Goal: Information Seeking & Learning: Learn about a topic

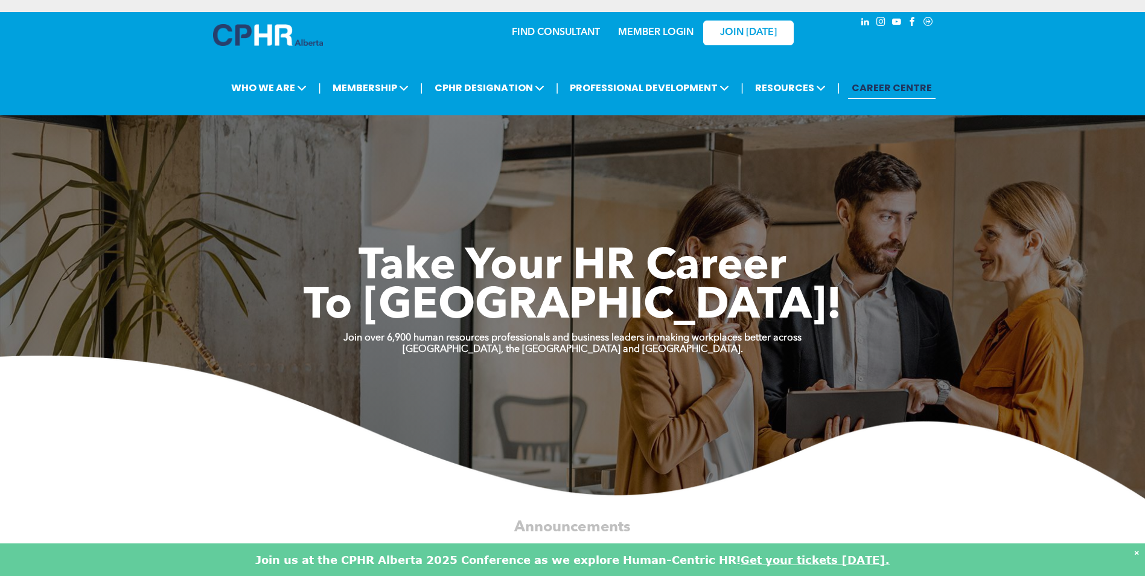
click at [528, 191] on div "Take Your HR Career To New Heights!" at bounding box center [573, 257] width 724 height 139
click at [666, 31] on link "MEMBER LOGIN" at bounding box center [655, 33] width 75 height 10
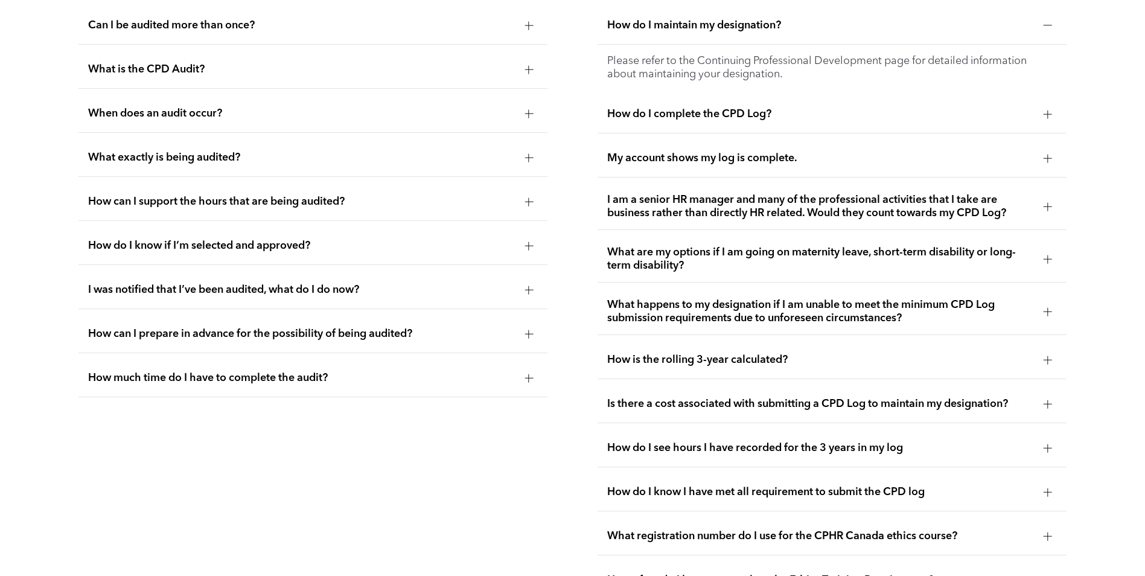
scroll to position [2415, 0]
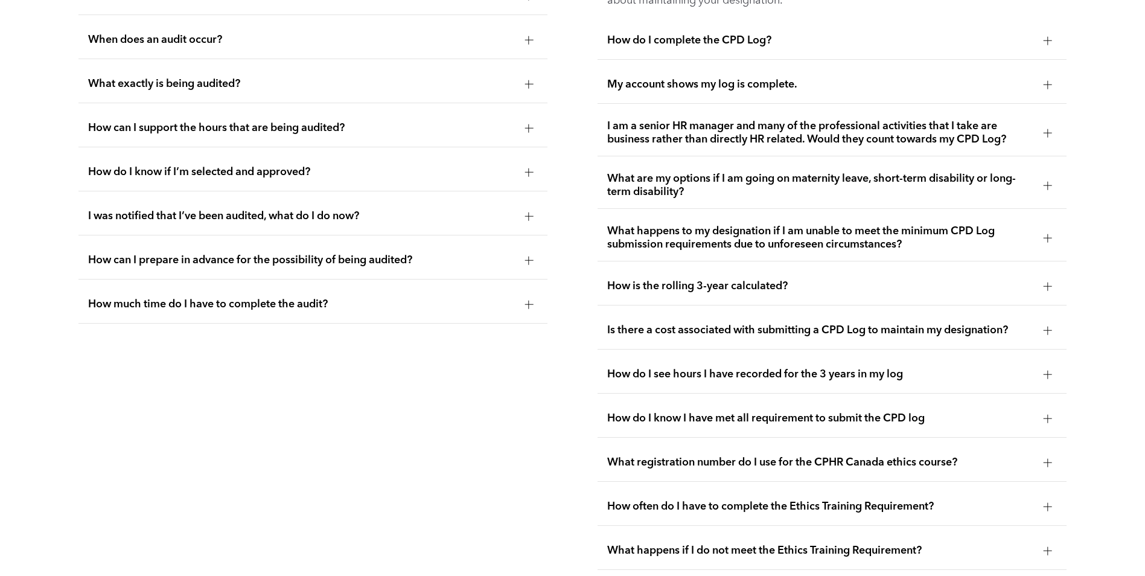
click at [914, 130] on span "I am a senior HR manager and many of the professional activities that I take ar…" at bounding box center [820, 132] width 427 height 27
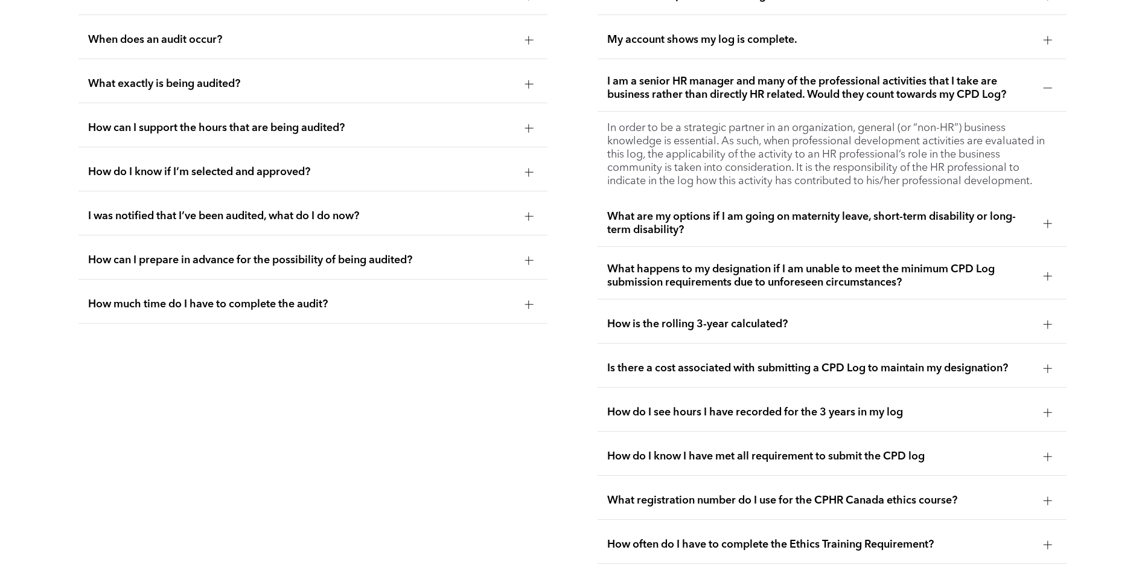
click at [816, 81] on span "I am a senior HR manager and many of the professional activities that I take ar…" at bounding box center [820, 88] width 427 height 27
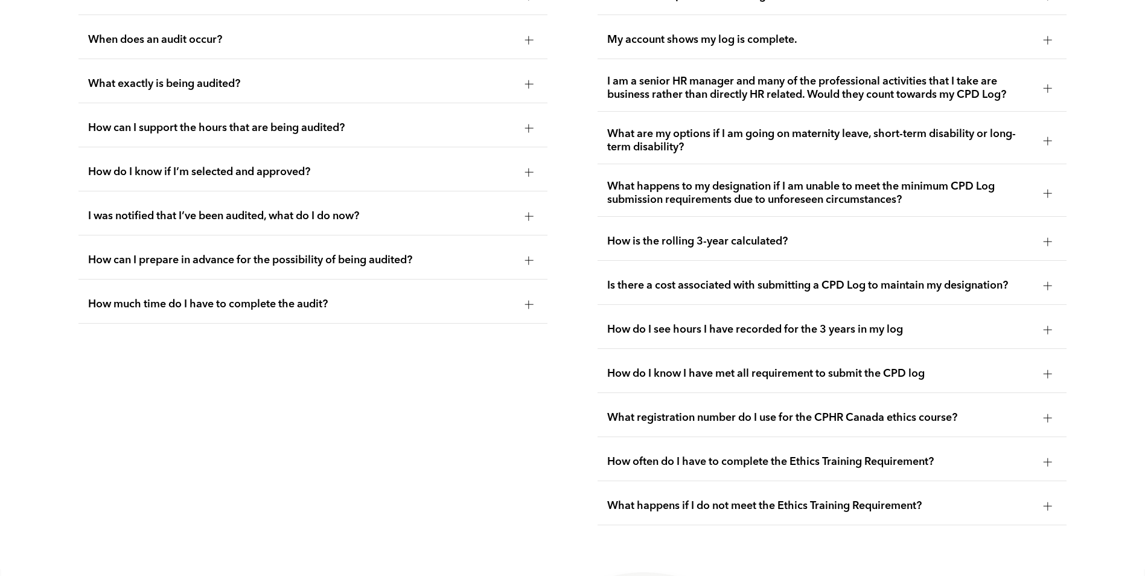
click at [797, 139] on span "What are my options if I am going on maternity leave, short-term disability or …" at bounding box center [820, 140] width 427 height 27
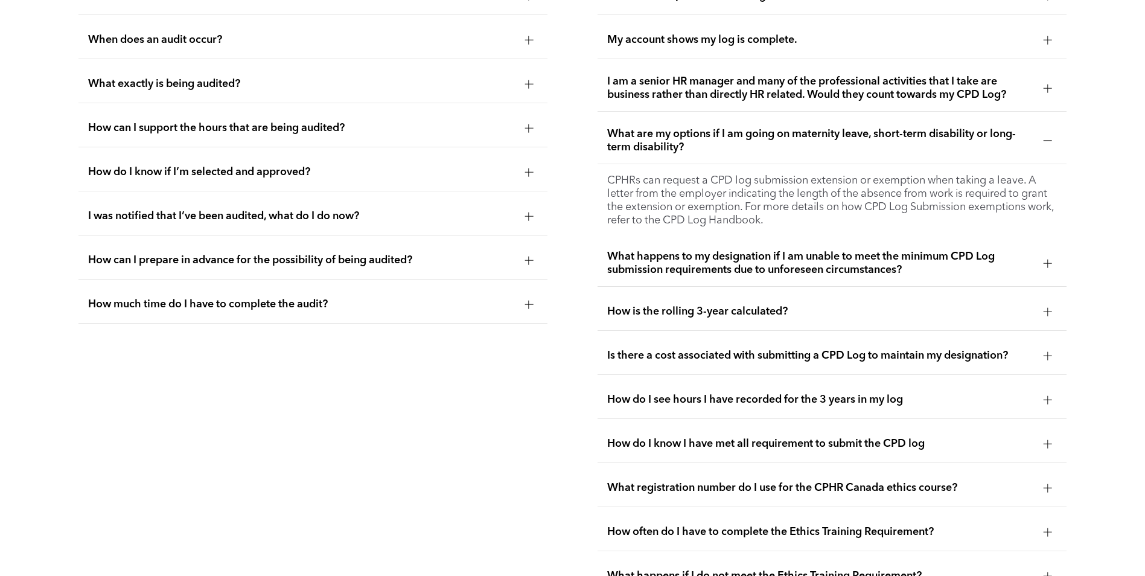
click at [797, 132] on span "What are my options if I am going on maternity leave, short-term disability or …" at bounding box center [820, 140] width 427 height 27
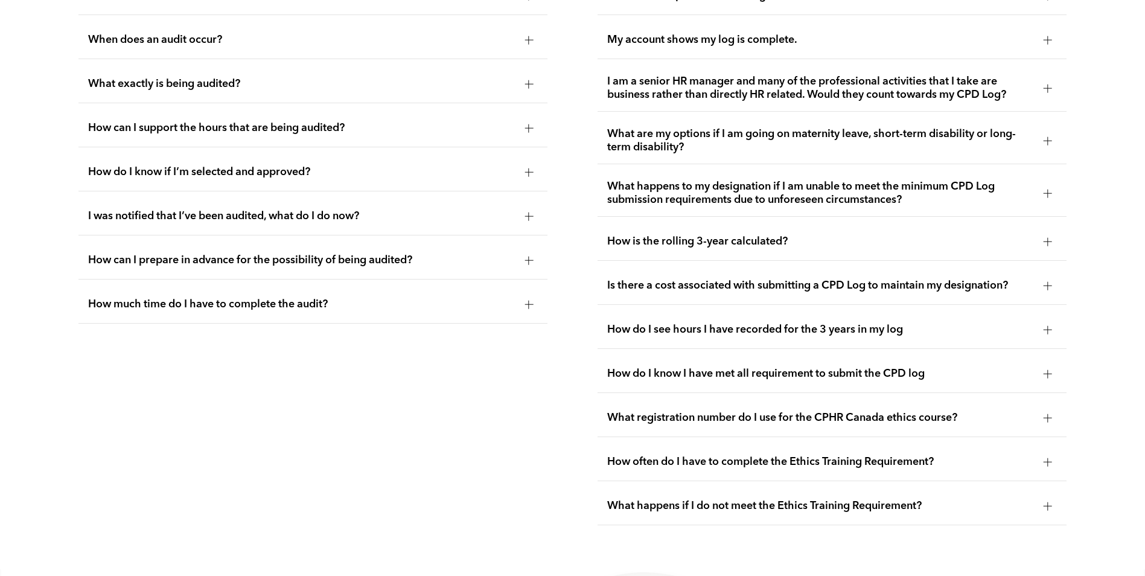
click at [798, 185] on span "What happens to my designation if I am unable to meet the minimum CPD Log submi…" at bounding box center [820, 193] width 427 height 27
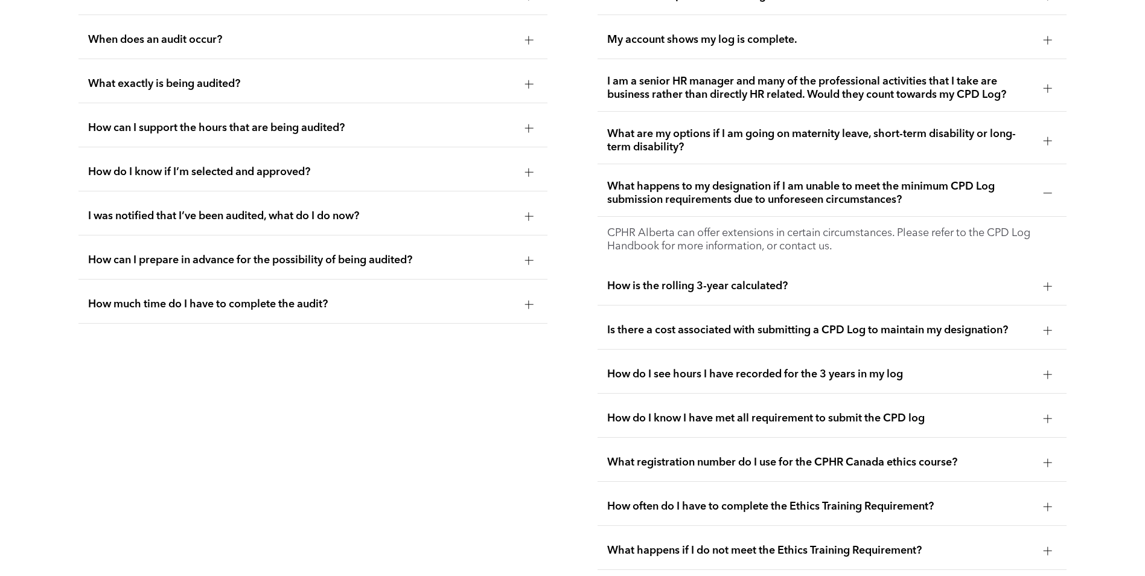
click at [798, 185] on span "What happens to my designation if I am unable to meet the minimum CPD Log submi…" at bounding box center [820, 193] width 427 height 27
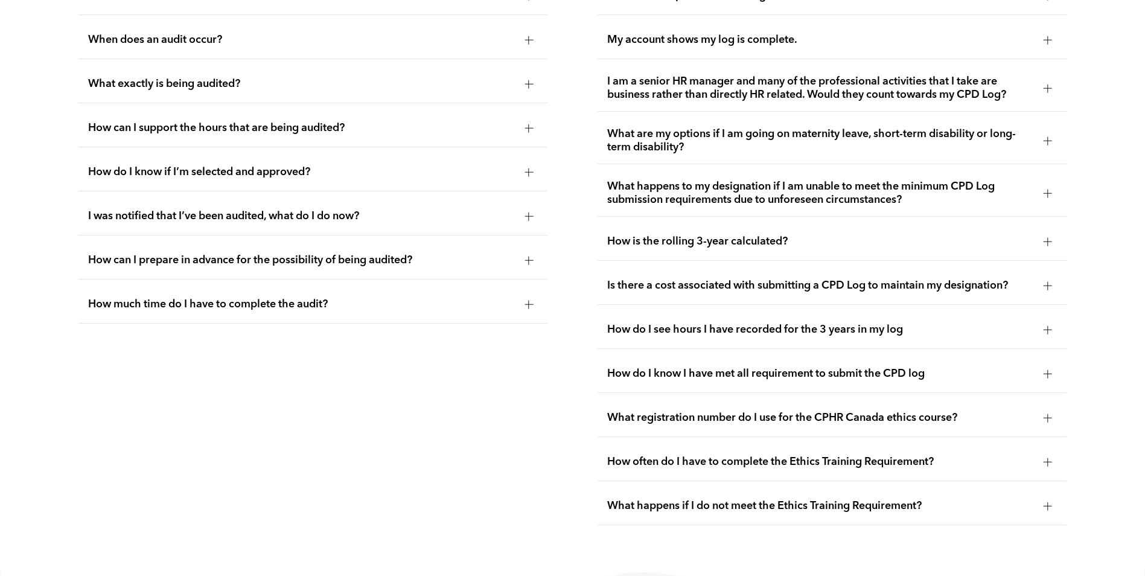
click at [686, 244] on div "How is the rolling 3-year calculated?" at bounding box center [831, 242] width 469 height 38
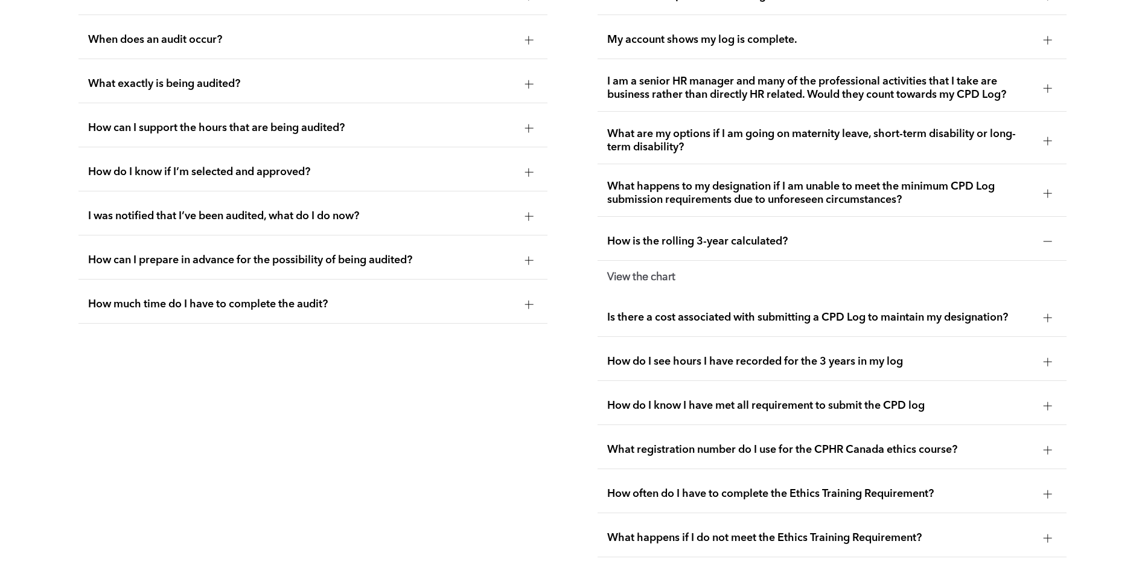
click at [662, 272] on strong "View the chart" at bounding box center [641, 277] width 68 height 11
click at [634, 273] on strong "View the chart" at bounding box center [641, 277] width 68 height 11
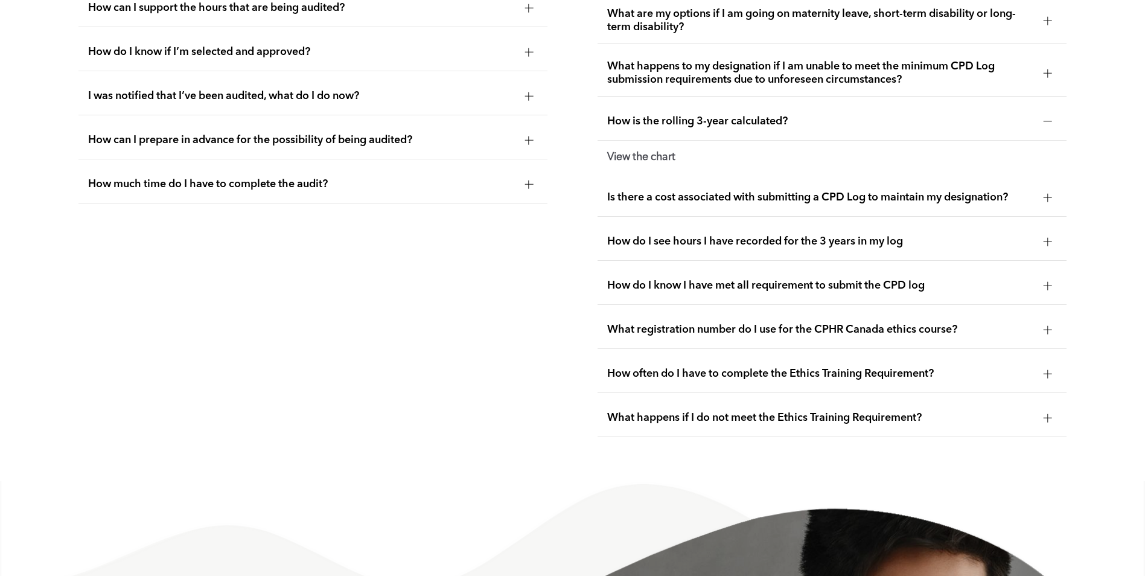
scroll to position [2536, 0]
click at [651, 153] on strong "View the chart" at bounding box center [641, 156] width 68 height 11
click at [624, 156] on strong "View the chart" at bounding box center [641, 156] width 68 height 11
drag, startPoint x: 624, startPoint y: 150, endPoint x: 552, endPoint y: 197, distance: 86.2
click at [552, 197] on div "Audit FAQs Can I be audited more than once? If you are randomly selected for CP…" at bounding box center [313, 108] width 489 height 675
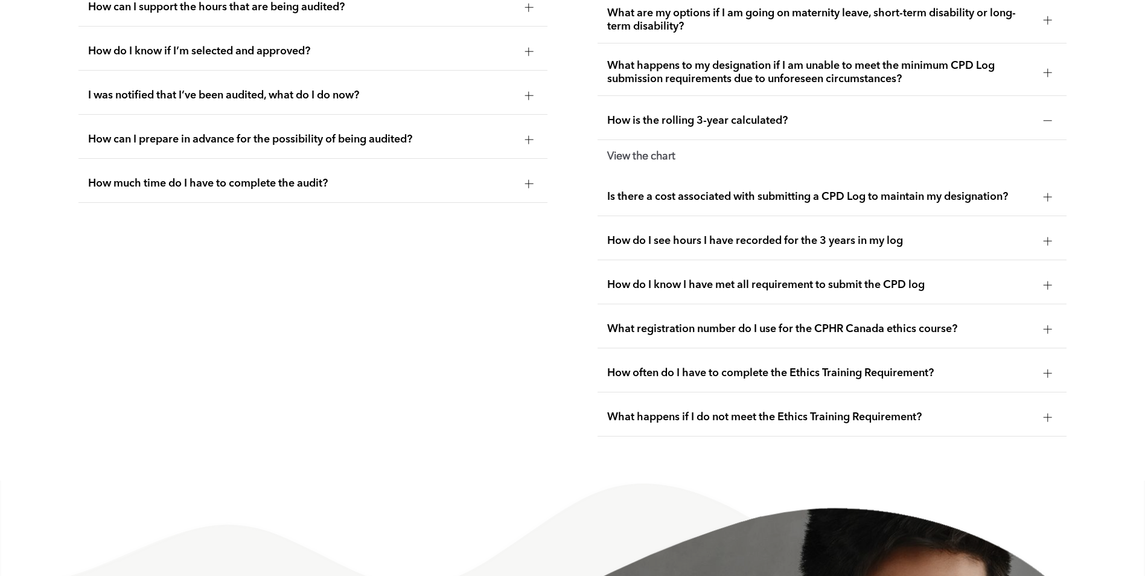
click at [647, 153] on strong "View the chart" at bounding box center [641, 156] width 68 height 11
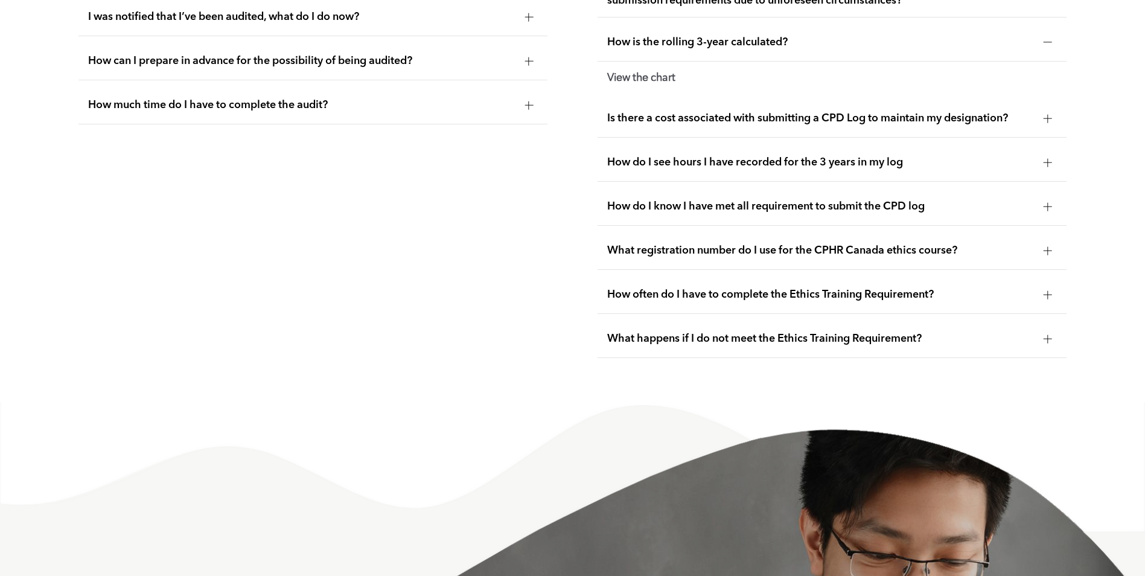
scroll to position [2554, 0]
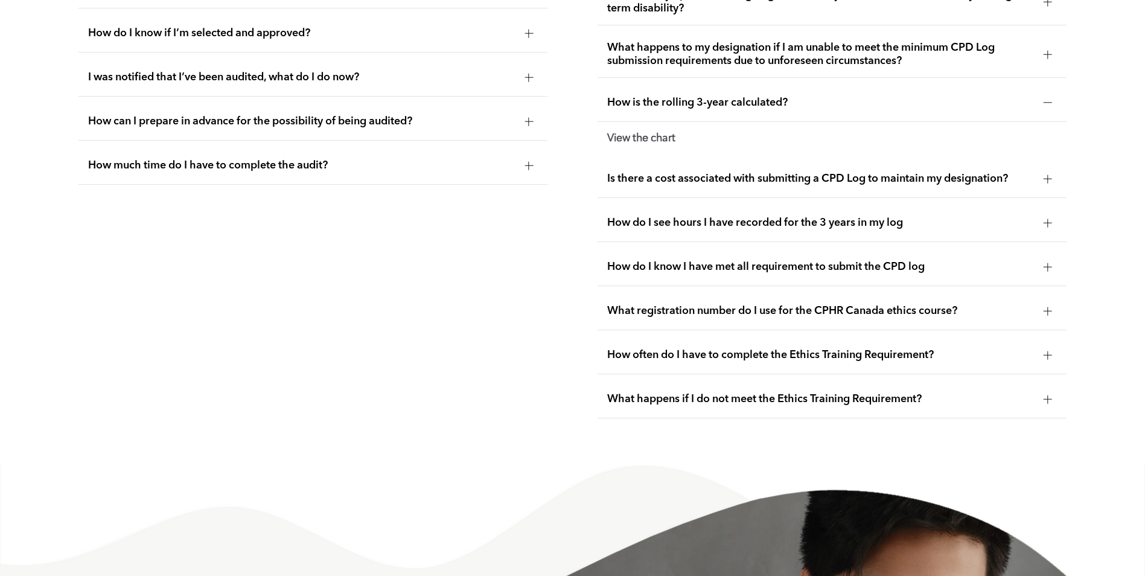
click at [777, 266] on span "How do I know I have met all requirement to submit the CPD log" at bounding box center [820, 266] width 427 height 13
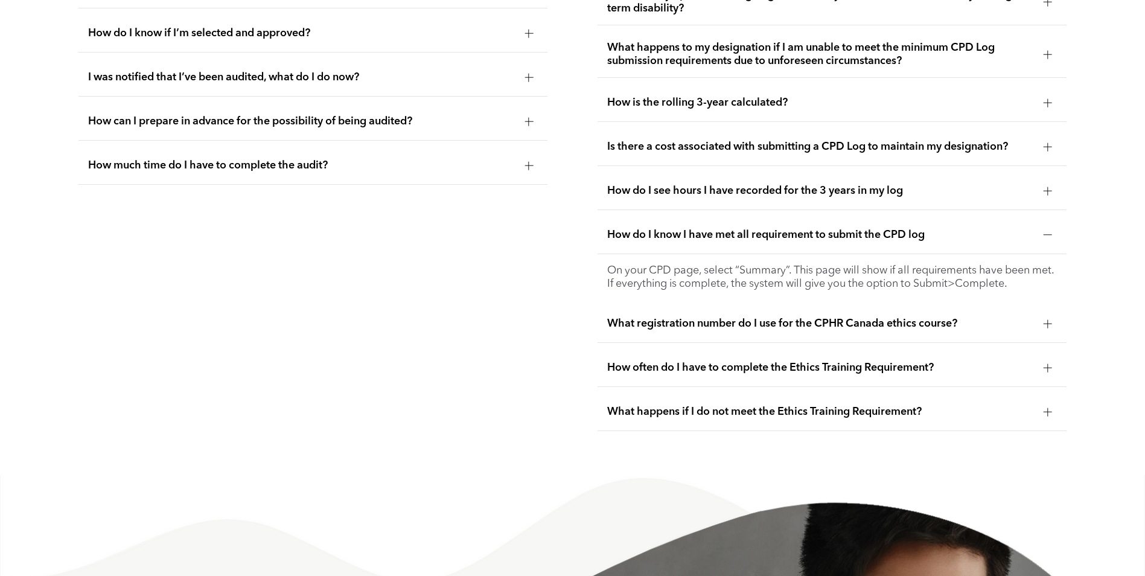
click at [796, 192] on span "How do I see hours I have recorded for the 3 years in my log" at bounding box center [820, 190] width 427 height 13
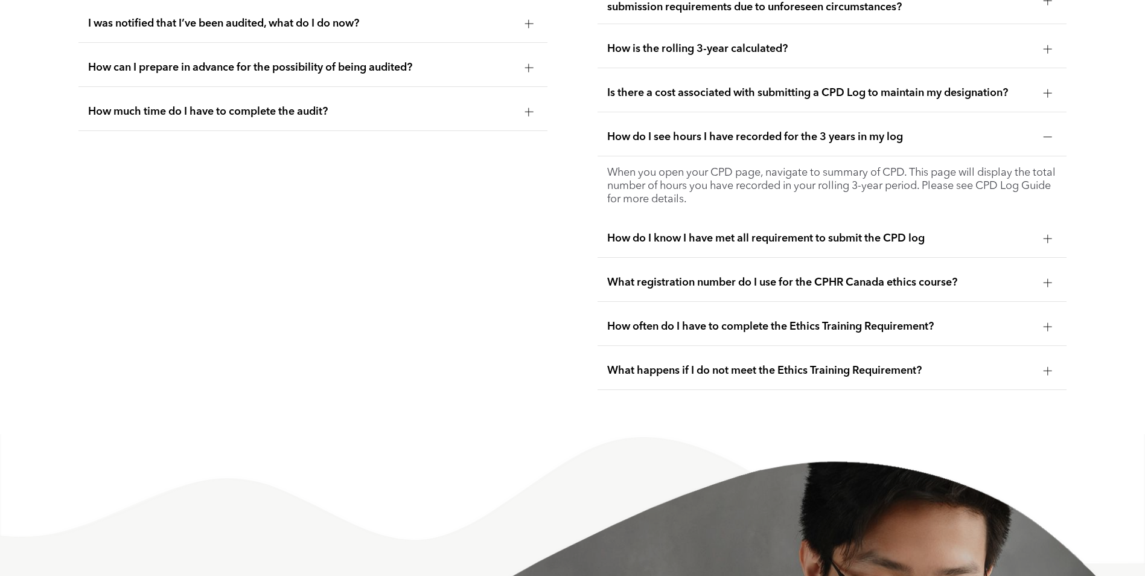
scroll to position [2614, 0]
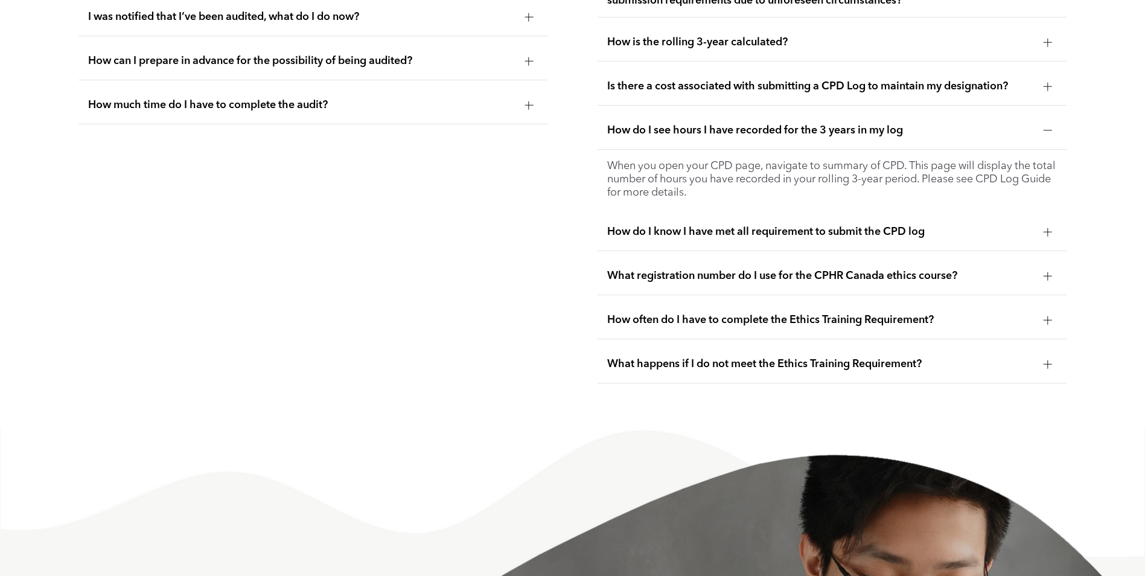
click at [738, 315] on span "How often do I have to complete the Ethics Training Requirement?" at bounding box center [820, 319] width 427 height 13
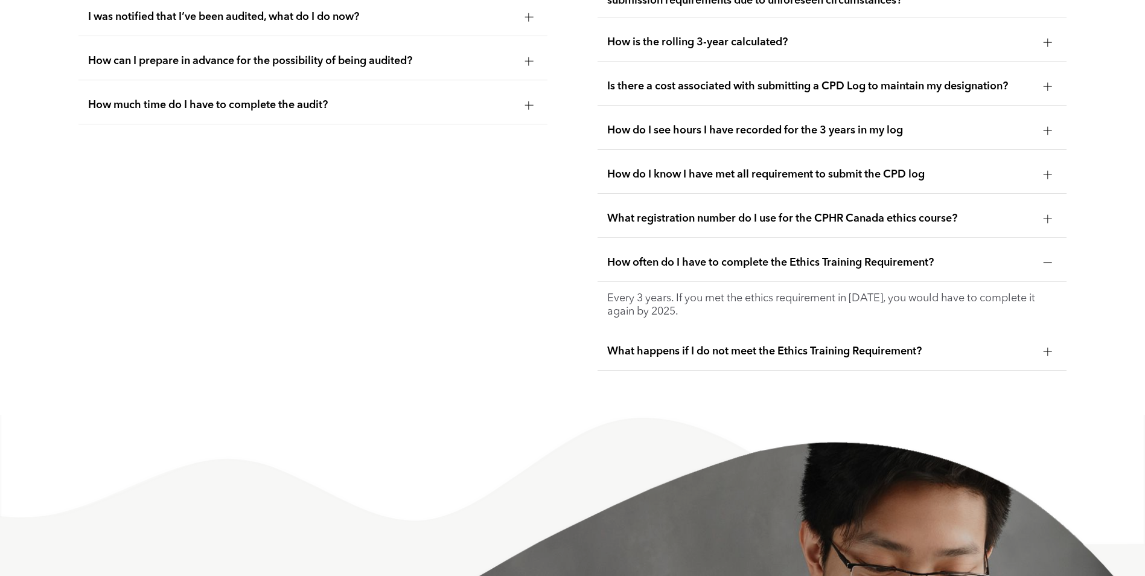
click at [817, 258] on span "How often do I have to complete the Ethics Training Requirement?" at bounding box center [820, 262] width 427 height 13
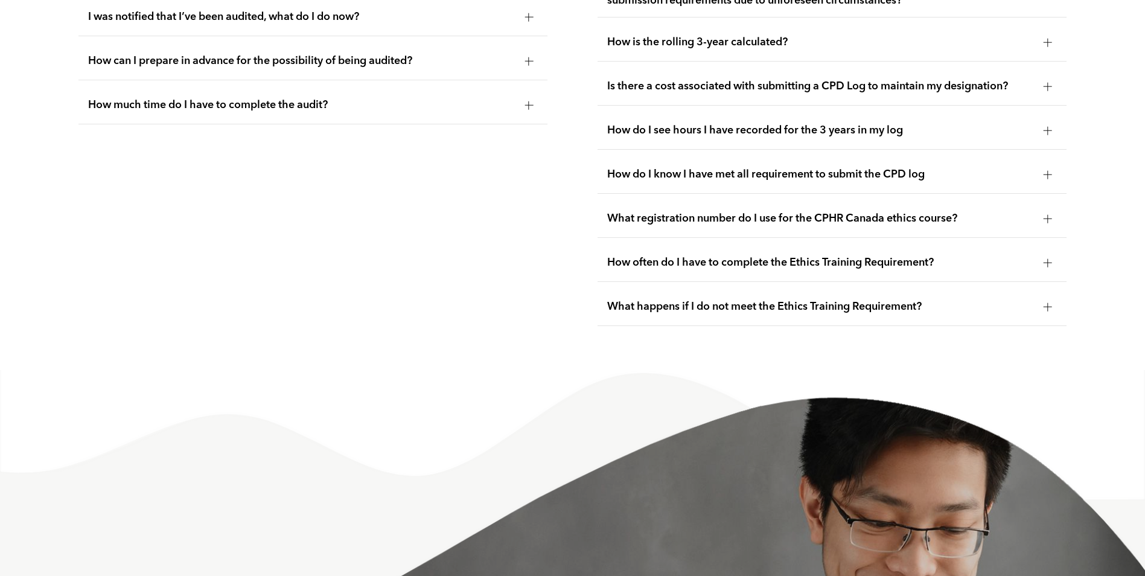
click at [817, 258] on span "How often do I have to complete the Ethics Training Requirement?" at bounding box center [820, 262] width 427 height 13
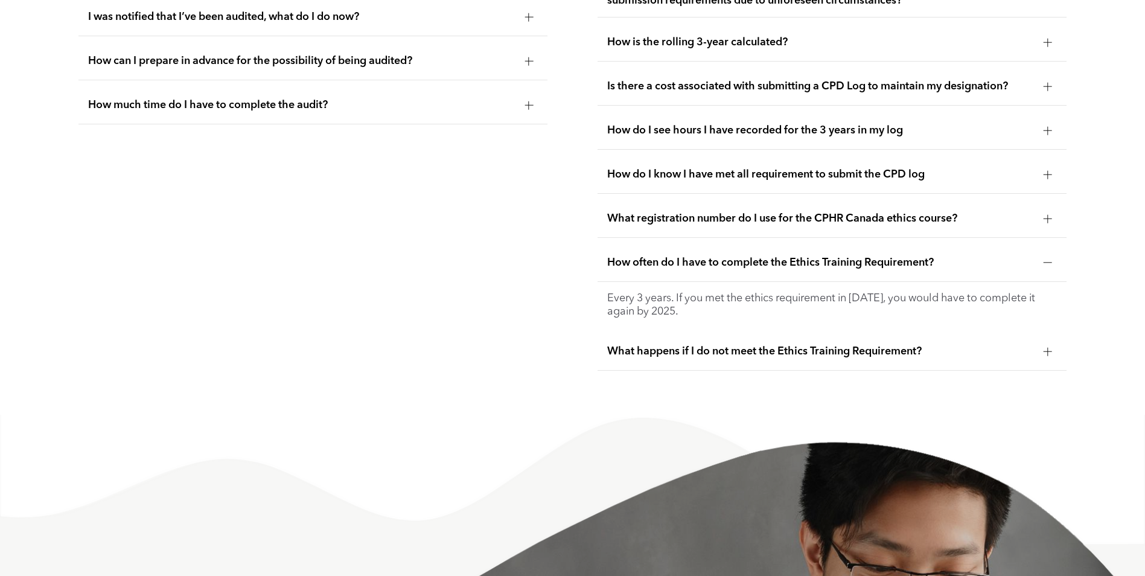
click at [817, 258] on span "How often do I have to complete the Ethics Training Requirement?" at bounding box center [820, 262] width 427 height 13
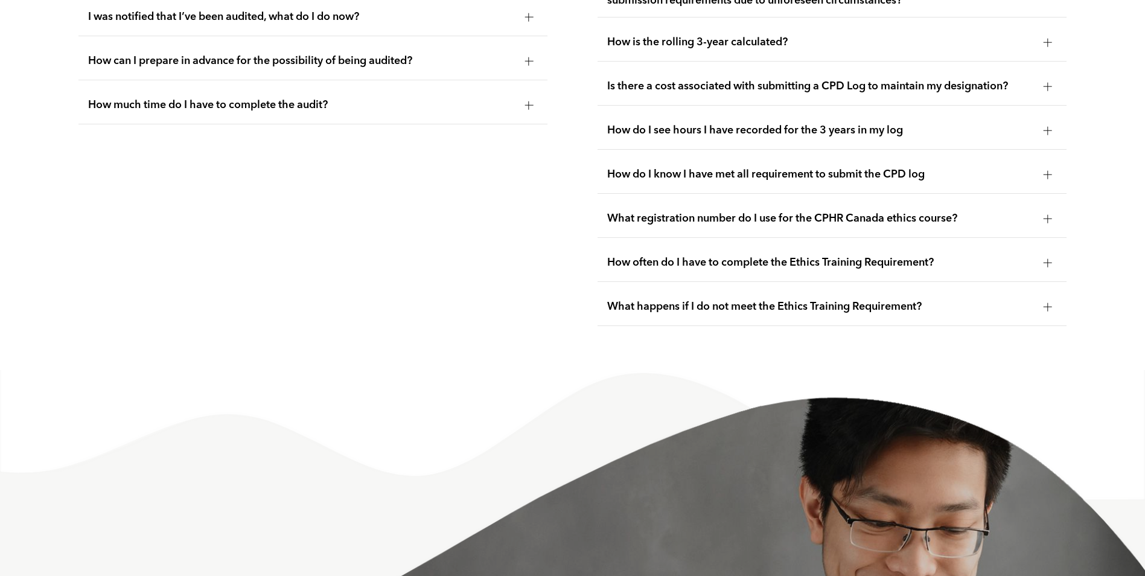
click at [814, 302] on span "What happens if I do not meet the Ethics Training Requirement?" at bounding box center [820, 306] width 427 height 13
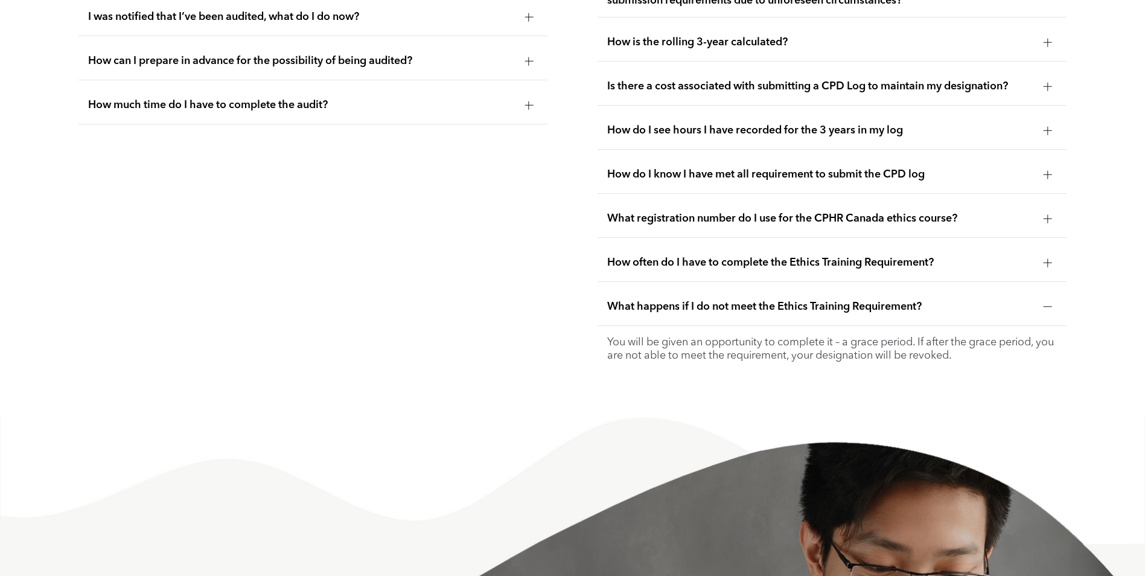
click at [768, 300] on span "What happens if I do not meet the Ethics Training Requirement?" at bounding box center [820, 306] width 427 height 13
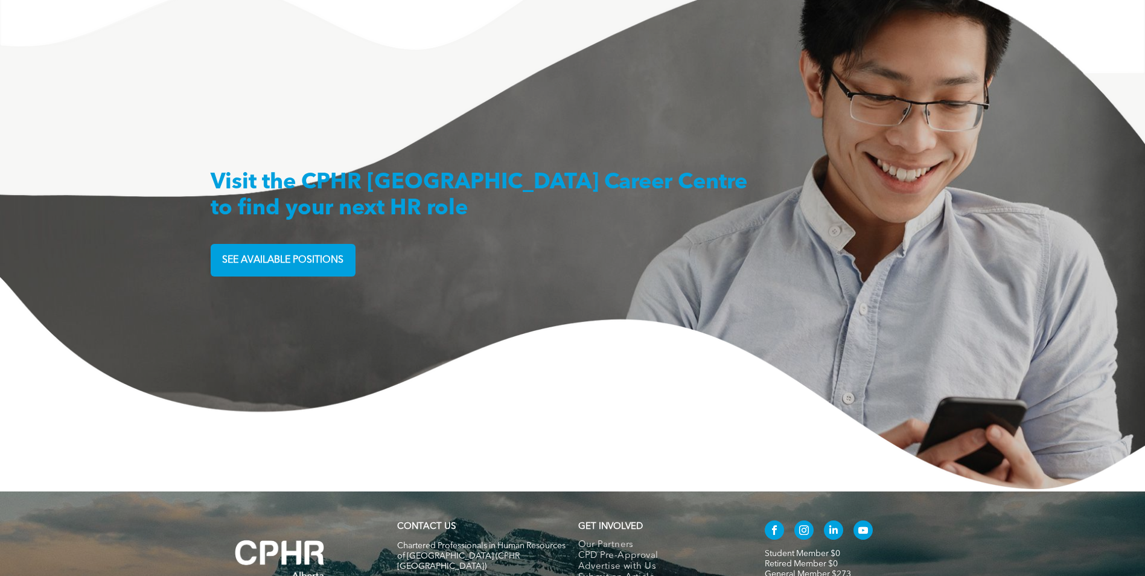
scroll to position [3186, 0]
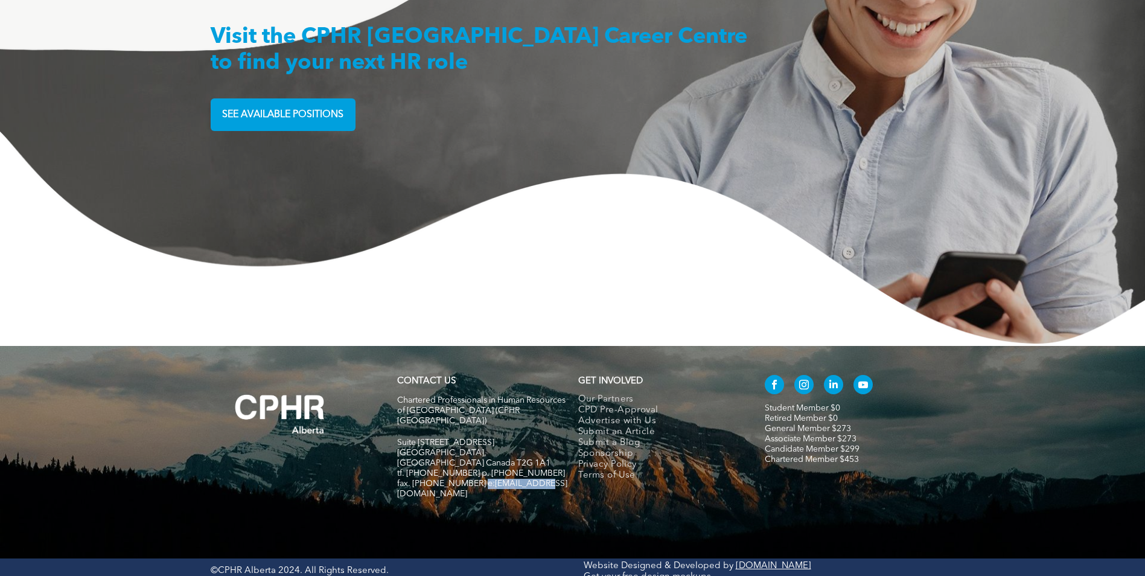
drag, startPoint x: 536, startPoint y: 459, endPoint x: 476, endPoint y: 458, distance: 60.3
click at [476, 478] on h5 "fax. [PHONE_NUMBER] e:[EMAIL_ADDRESS][DOMAIN_NAME]" at bounding box center [482, 488] width 170 height 21
copy span "[EMAIL_ADDRESS][DOMAIN_NAME]"
click at [624, 221] on img at bounding box center [572, 238] width 1145 height 215
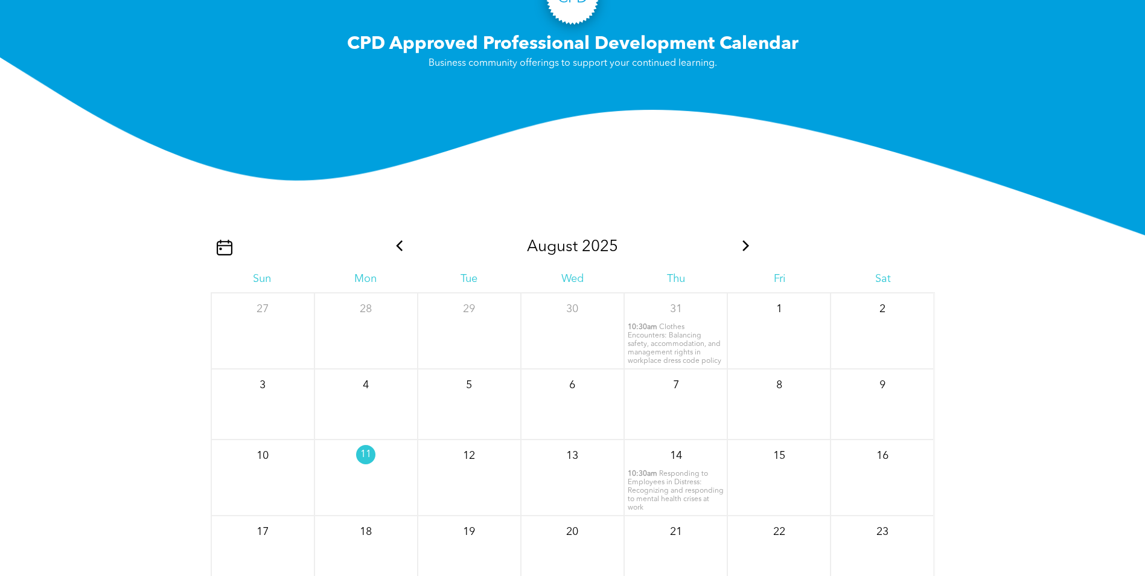
scroll to position [1376, 0]
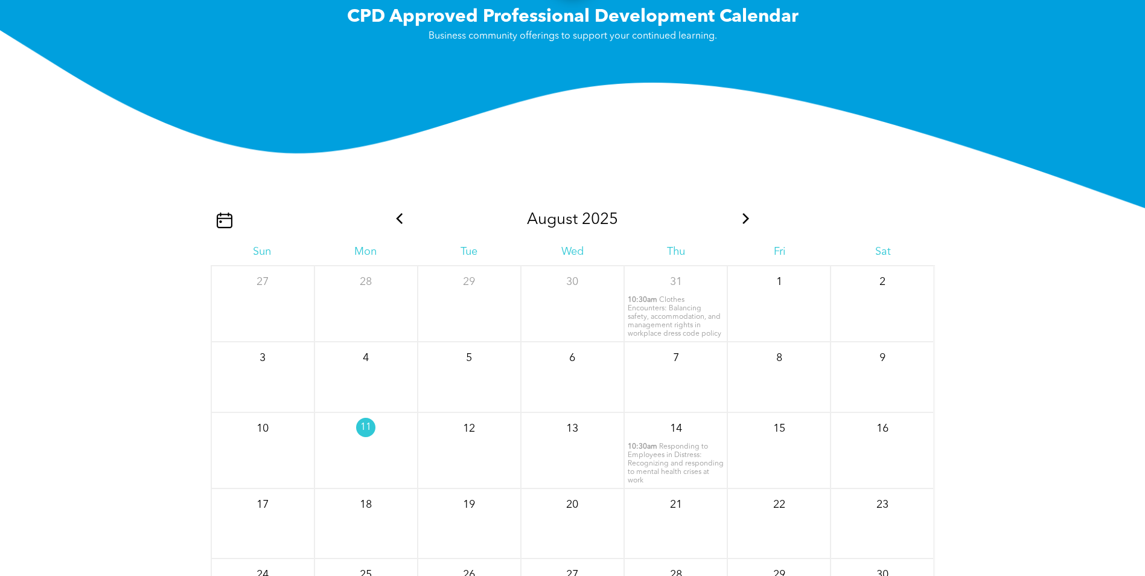
click at [663, 311] on span "Clothes Encounters: Balancing safety, accommodation, and management rights in w…" at bounding box center [674, 316] width 94 height 41
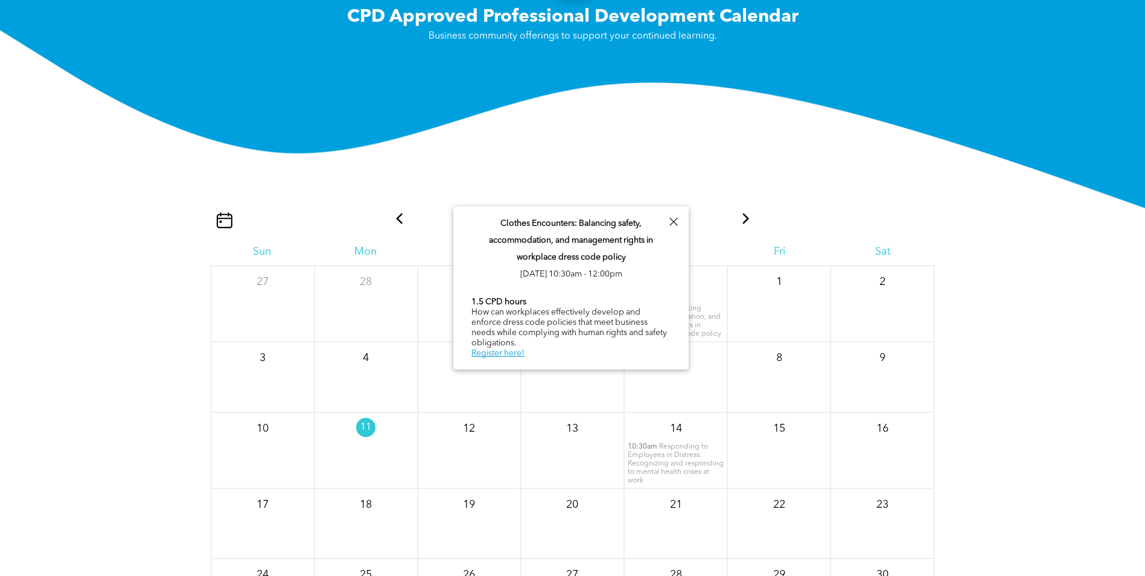
click at [662, 462] on span "Responding to Employees in Distress: Recognizing and responding to mental healt…" at bounding box center [675, 463] width 96 height 41
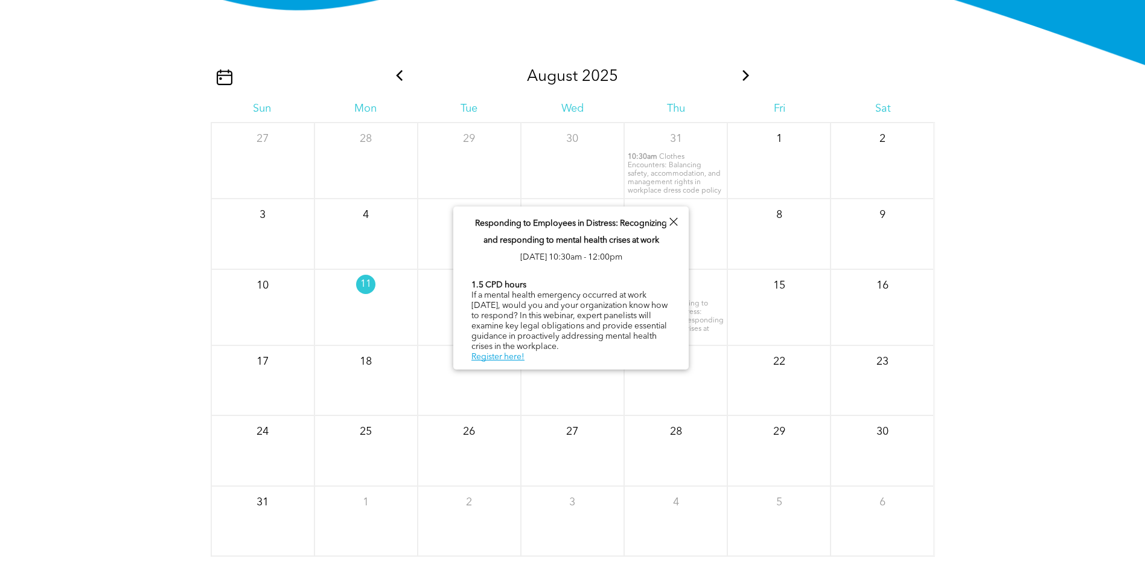
scroll to position [1557, 0]
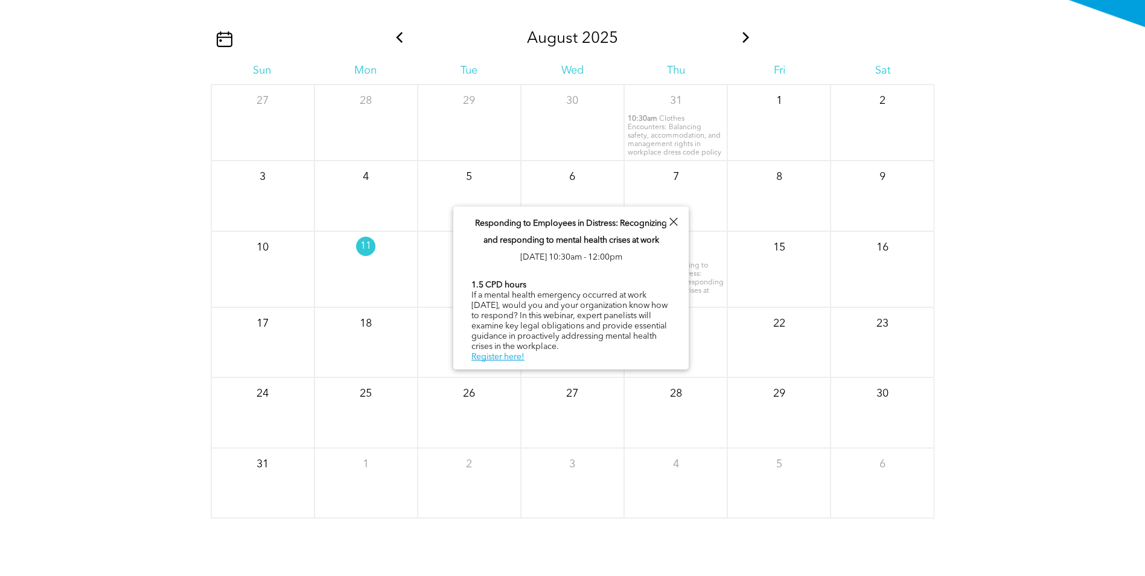
click at [957, 295] on div "[DATE] Sun Mon Tue Wed Thu Fri Sat 27 28 29 30 31 10:30am" at bounding box center [572, 319] width 1145 height 483
click at [675, 220] on div at bounding box center [673, 222] width 16 height 16
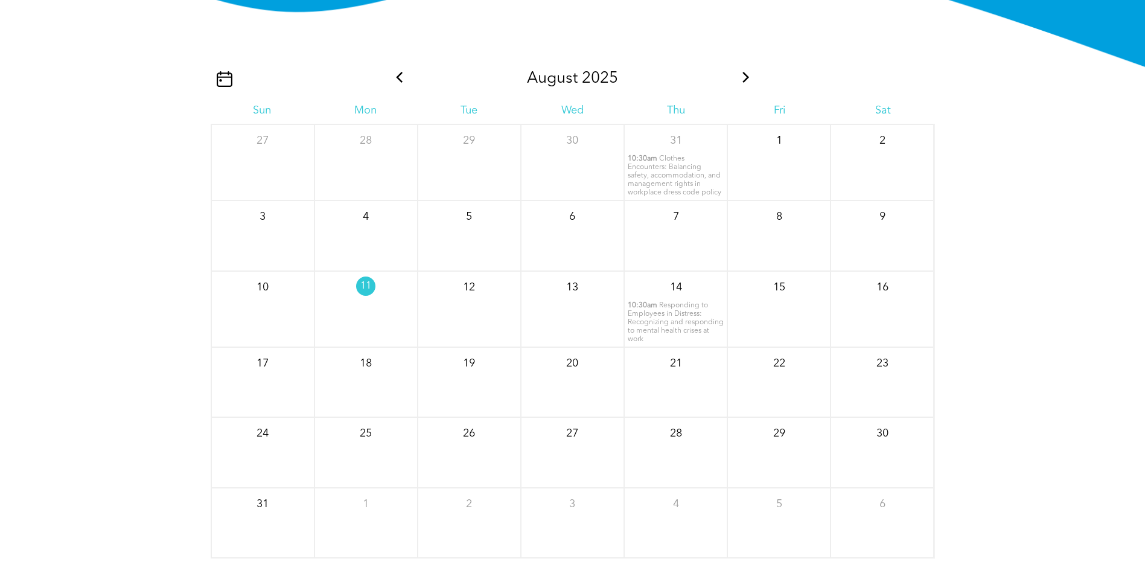
scroll to position [1496, 0]
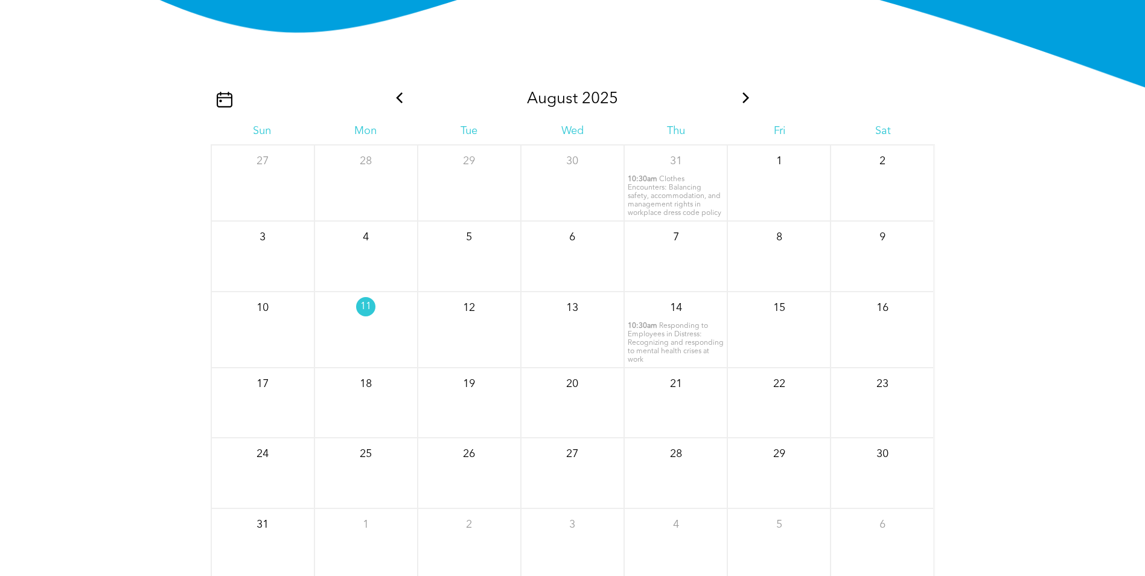
click at [742, 97] on icon at bounding box center [746, 97] width 16 height 11
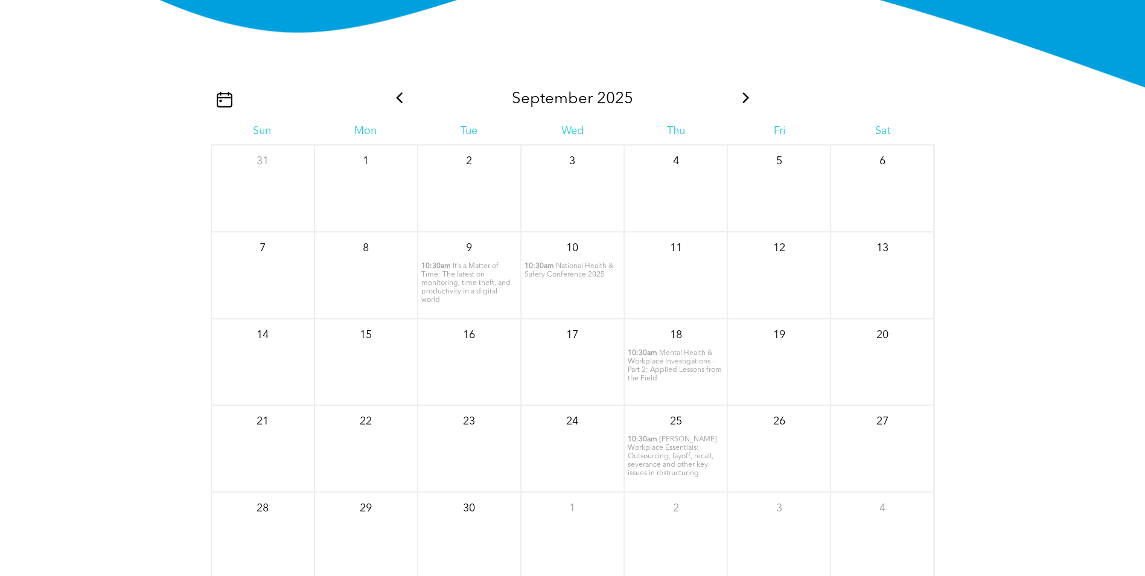
click at [401, 96] on icon at bounding box center [400, 97] width 16 height 11
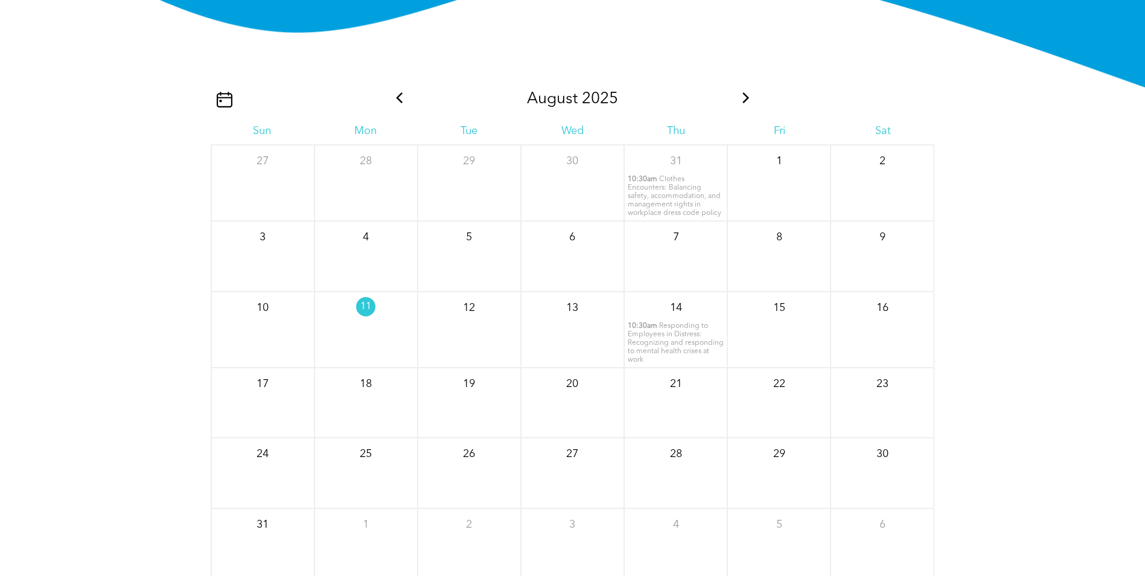
click at [745, 94] on icon at bounding box center [746, 97] width 16 height 11
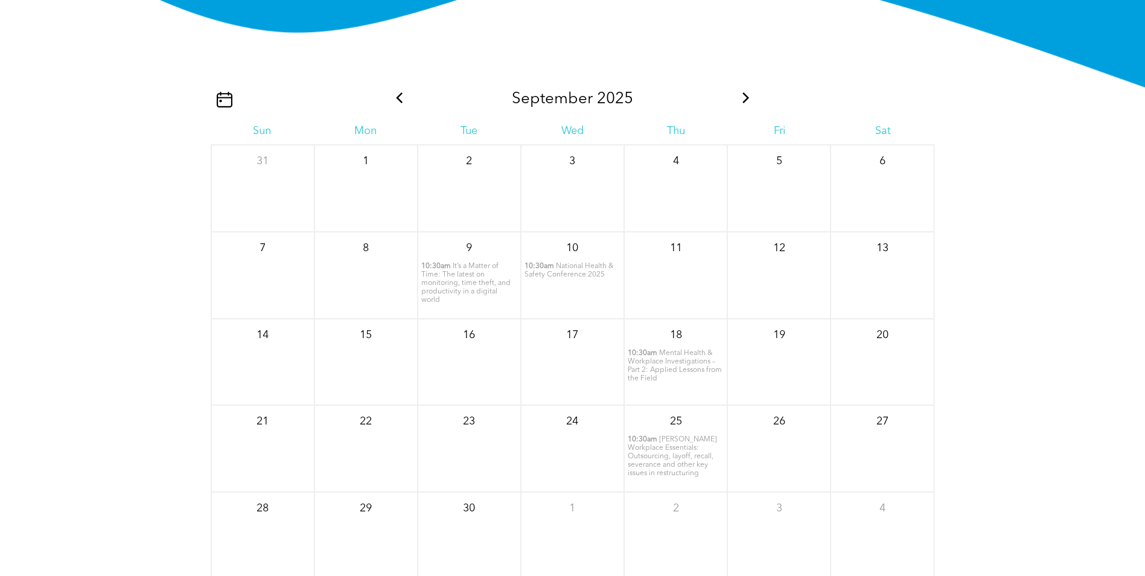
click at [457, 279] on span "It’s a Matter of Time: The latest on monitoring, time theft, and productivity i…" at bounding box center [465, 282] width 89 height 41
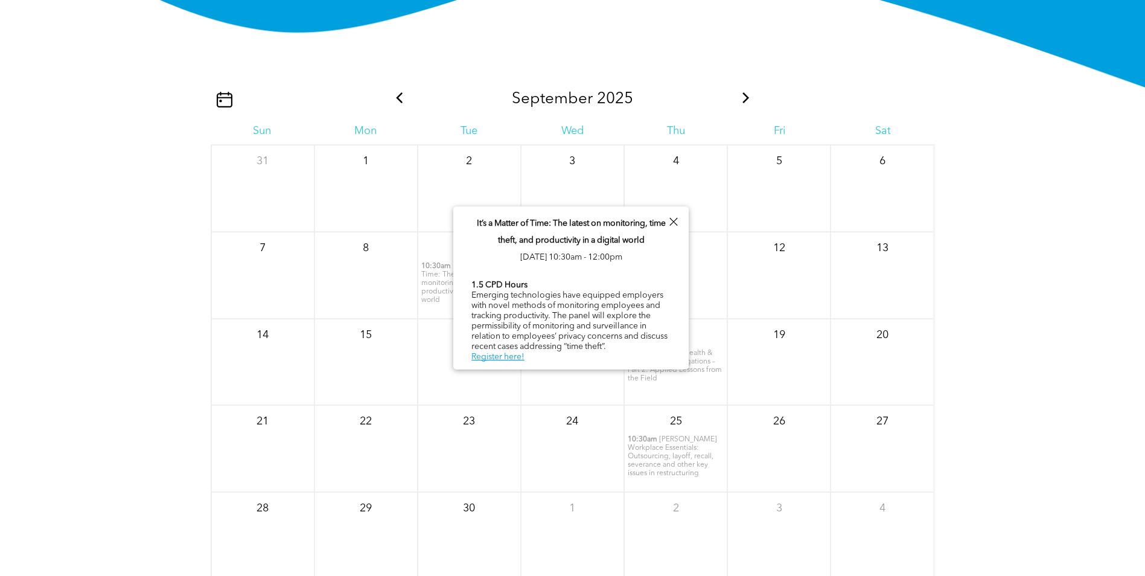
click at [676, 462] on span "[PERSON_NAME] Workplace Essentials: Outsourcing, layoff, recall, severance and …" at bounding box center [671, 456] width 89 height 41
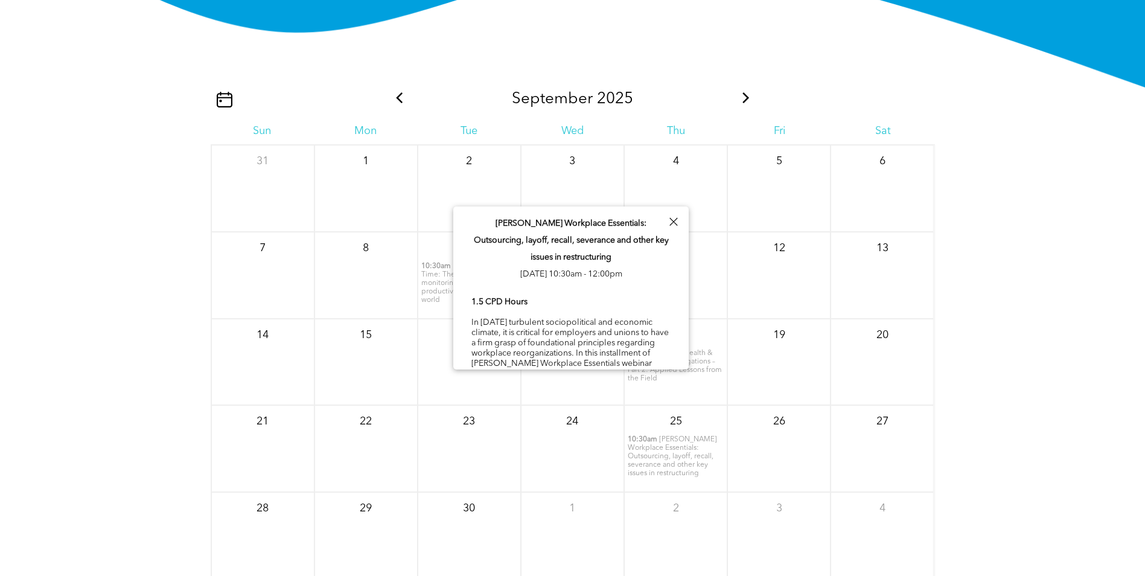
scroll to position [40, 0]
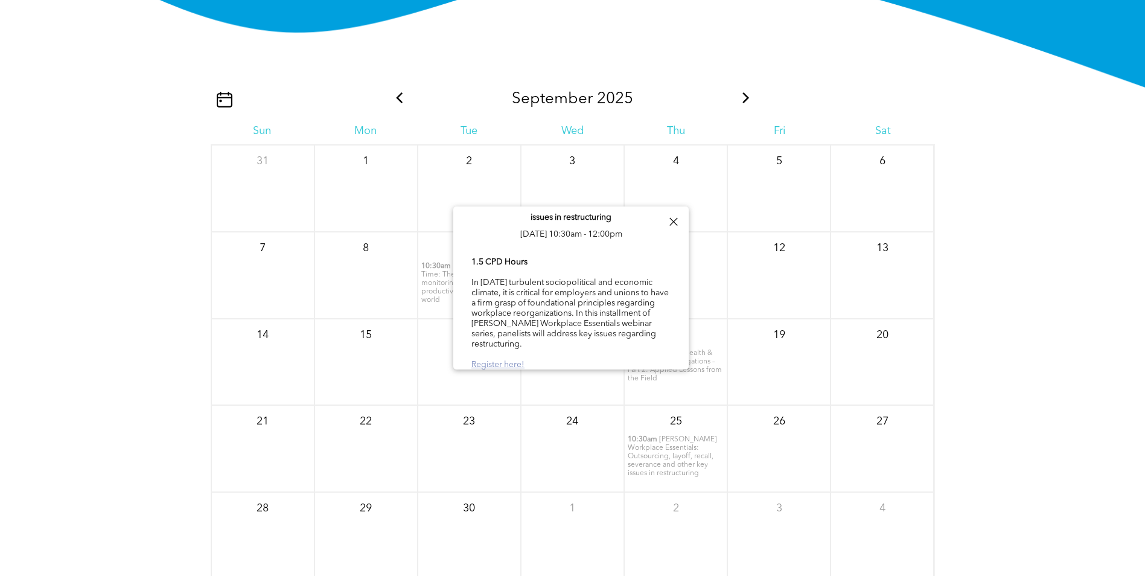
click at [498, 360] on link "Register here!" at bounding box center [497, 364] width 53 height 8
click at [798, 39] on img at bounding box center [572, 23] width 1145 height 229
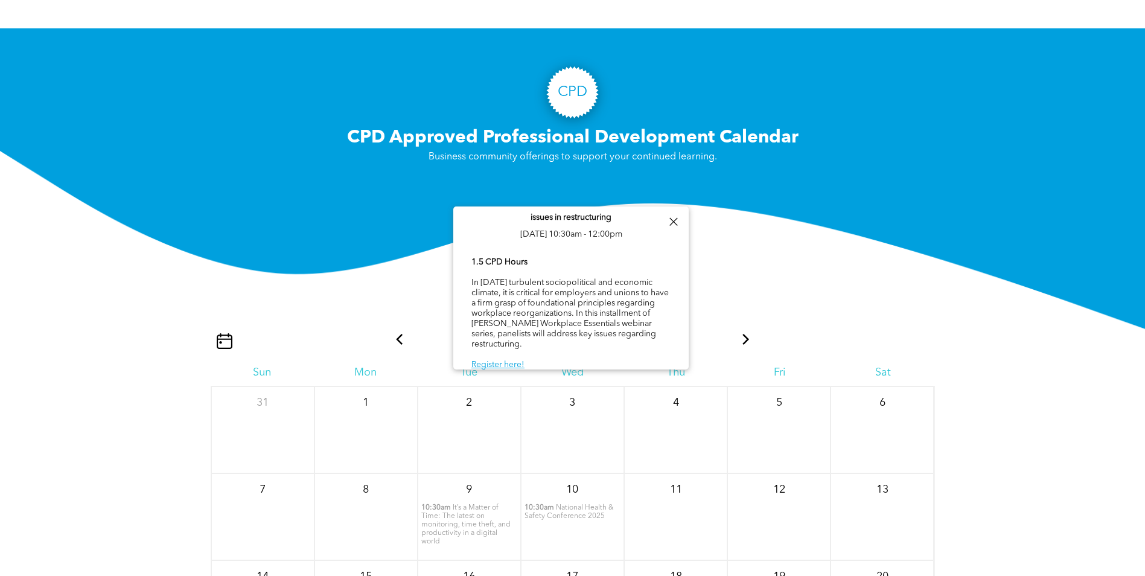
click at [674, 217] on div at bounding box center [673, 222] width 16 height 16
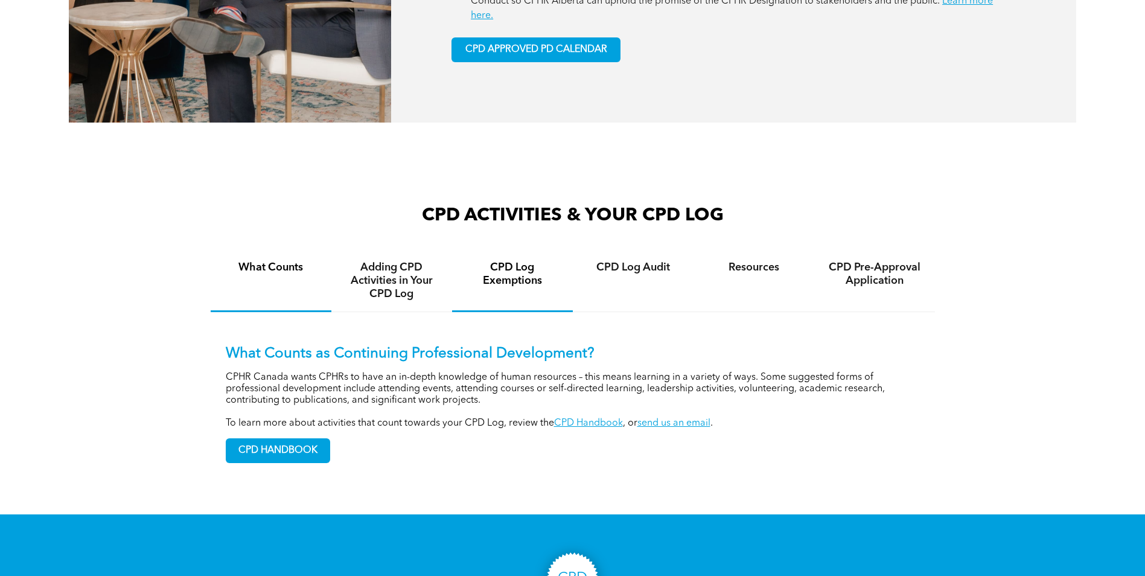
scroll to position [893, 0]
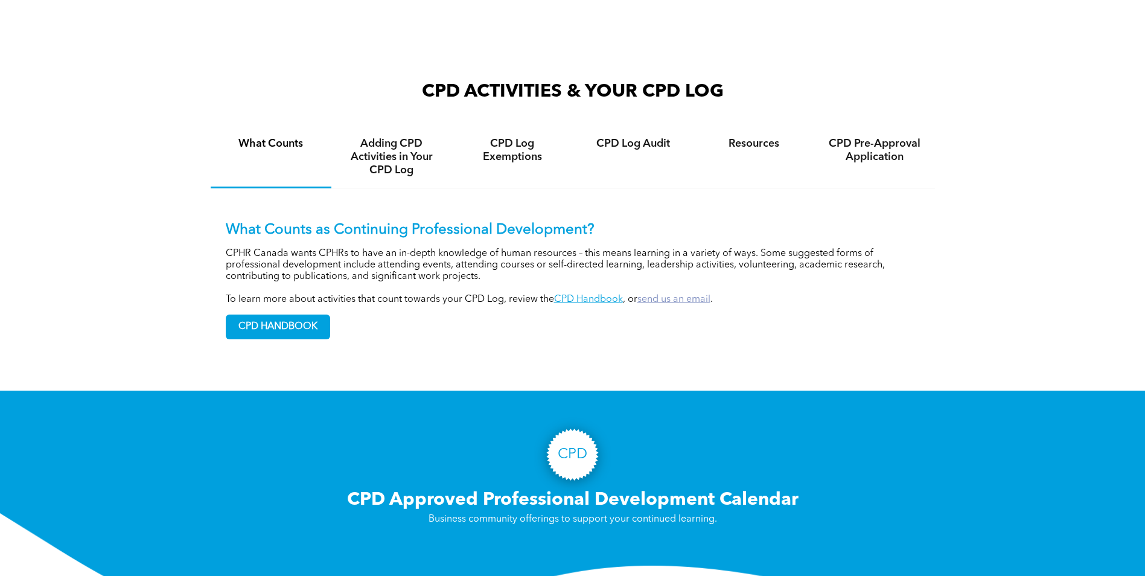
click at [676, 296] on link "send us an email" at bounding box center [673, 299] width 73 height 10
click at [541, 364] on div "CPD ACTIVITIES & YOUR CPD LOG What Counts Adding CPD Activities in Your CPD Log…" at bounding box center [573, 229] width 724 height 299
click at [270, 325] on span "CPD HANDBOOK" at bounding box center [277, 327] width 103 height 24
